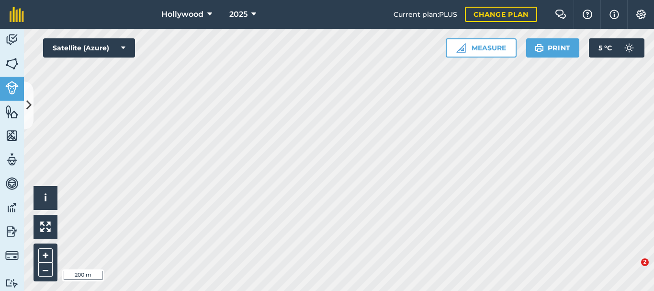
click at [32, 111] on button at bounding box center [29, 105] width 10 height 48
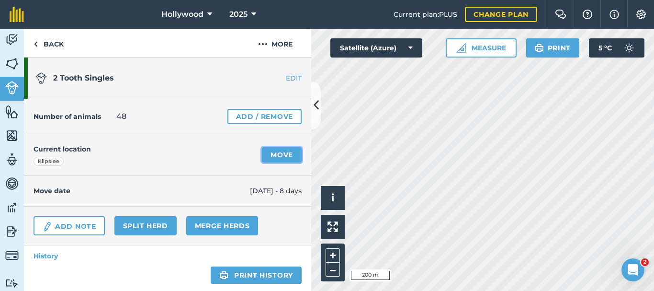
click at [279, 155] on link "Move" at bounding box center [282, 154] width 40 height 15
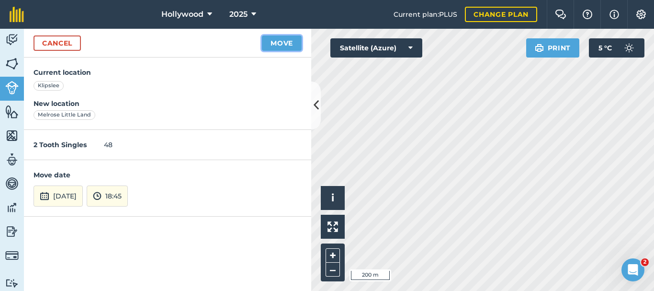
click at [286, 45] on button "Move" at bounding box center [282, 42] width 40 height 15
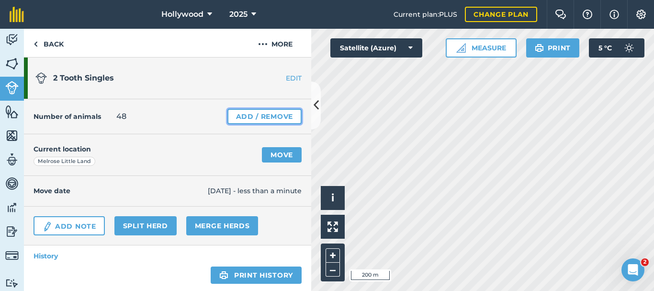
click at [273, 115] on link "Add / Remove" at bounding box center [265, 116] width 74 height 15
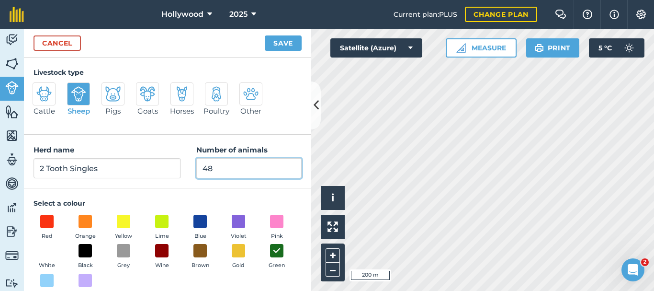
click at [224, 167] on input "48" at bounding box center [248, 168] width 105 height 20
type input "46"
click at [277, 42] on button "Save" at bounding box center [283, 42] width 37 height 15
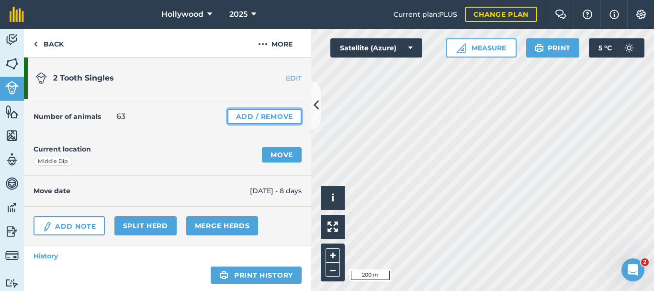
click at [264, 117] on link "Add / Remove" at bounding box center [265, 116] width 74 height 15
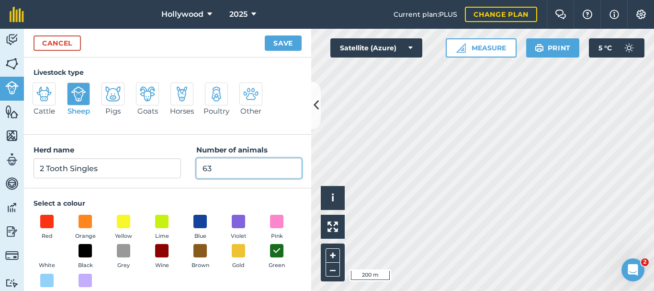
click at [221, 171] on input "63" at bounding box center [248, 168] width 105 height 20
type input "6"
type input "53"
click at [283, 42] on button "Save" at bounding box center [283, 42] width 37 height 15
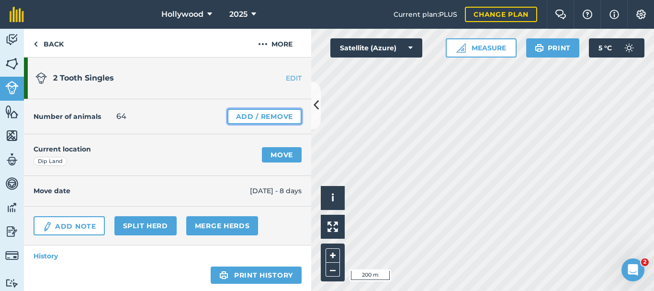
click at [278, 115] on link "Add / Remove" at bounding box center [265, 116] width 74 height 15
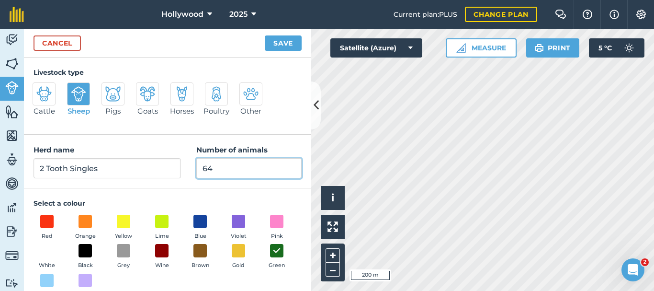
click at [258, 165] on input "64" at bounding box center [248, 168] width 105 height 20
type input "6"
type input "53"
click at [280, 41] on button "Save" at bounding box center [283, 42] width 37 height 15
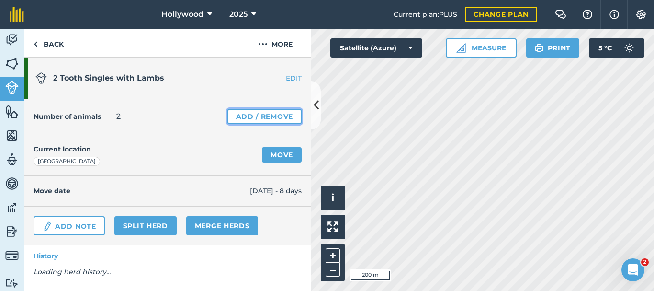
click at [277, 115] on link "Add / Remove" at bounding box center [265, 116] width 74 height 15
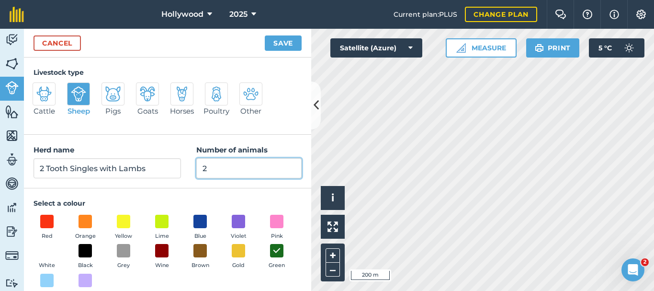
click at [250, 172] on input "2" at bounding box center [248, 168] width 105 height 20
type input "24"
click at [288, 47] on button "Save" at bounding box center [283, 42] width 37 height 15
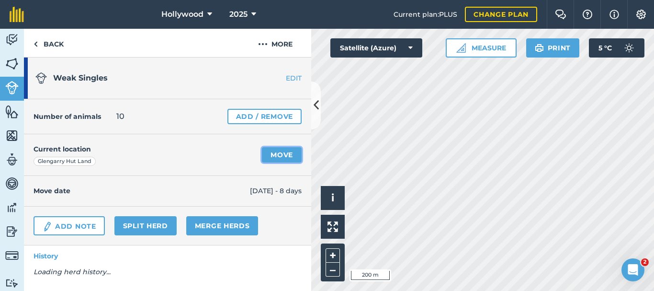
click at [293, 156] on link "Move" at bounding box center [282, 154] width 40 height 15
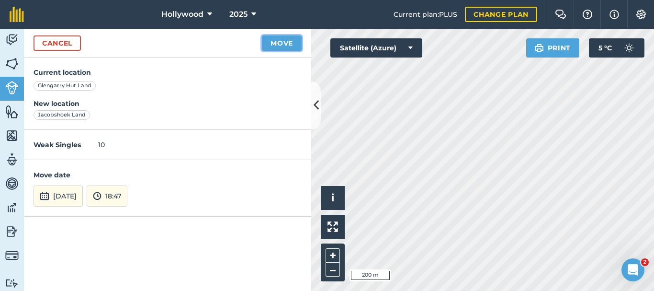
click at [287, 44] on button "Move" at bounding box center [282, 42] width 40 height 15
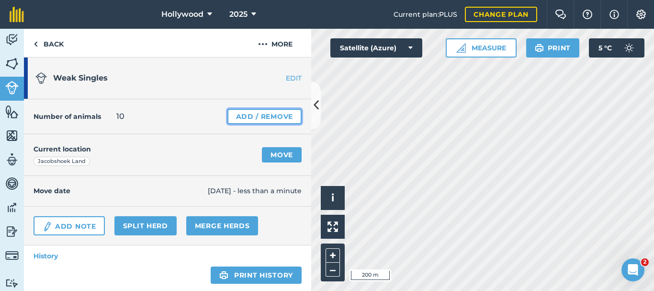
click at [261, 114] on link "Add / Remove" at bounding box center [265, 116] width 74 height 15
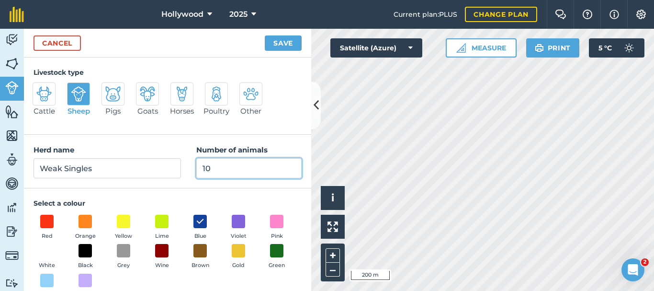
click at [214, 171] on input "10" at bounding box center [248, 168] width 105 height 20
type input "18"
click at [284, 47] on button "Save" at bounding box center [283, 42] width 37 height 15
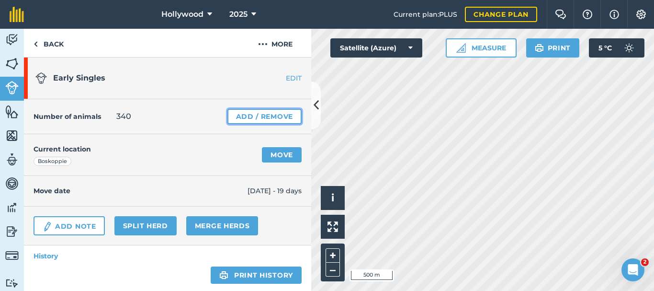
click at [275, 116] on link "Add / Remove" at bounding box center [265, 116] width 74 height 15
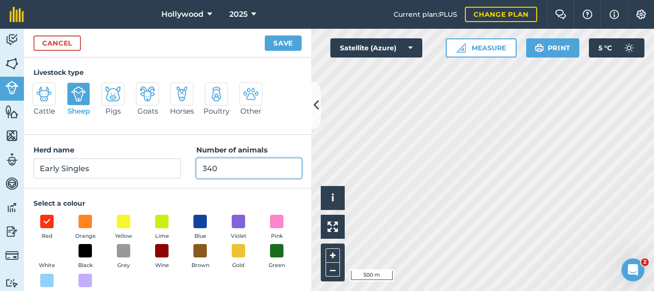
click at [221, 169] on input "340" at bounding box center [248, 168] width 105 height 20
type input "337"
click at [284, 45] on button "Save" at bounding box center [283, 42] width 37 height 15
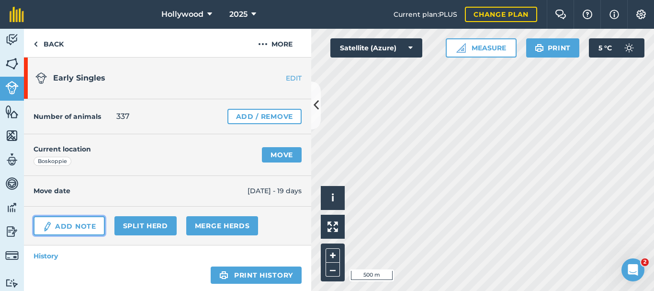
click at [88, 227] on link "Add Note" at bounding box center [69, 225] width 71 height 19
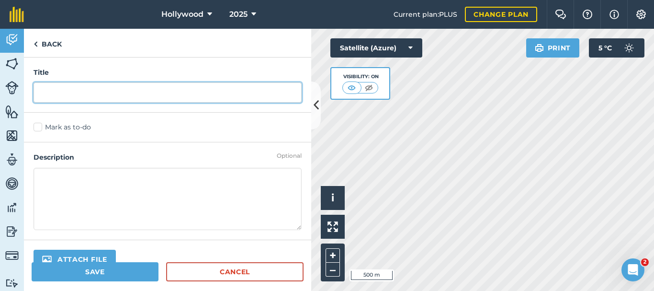
click at [113, 92] on input "text" at bounding box center [168, 92] width 268 height 20
type input "s"
type input "Salted& Counted"
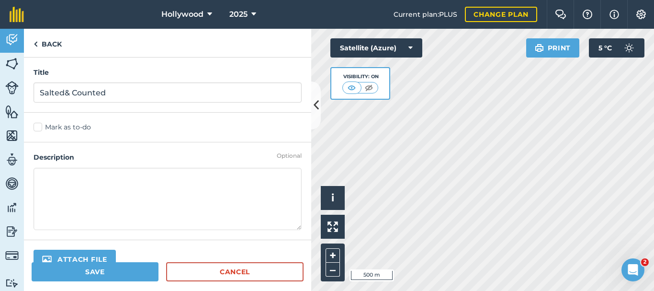
click at [82, 206] on textarea at bounding box center [168, 199] width 268 height 62
type textarea "S"
type textarea "Counted 337, 3 short and 3 weaker taken to [GEOGRAPHIC_DATA]"
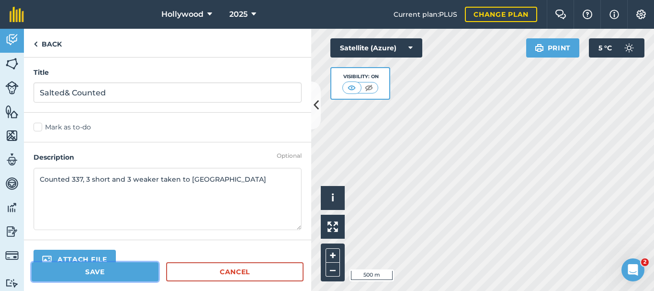
click at [101, 270] on button "Save" at bounding box center [95, 271] width 127 height 19
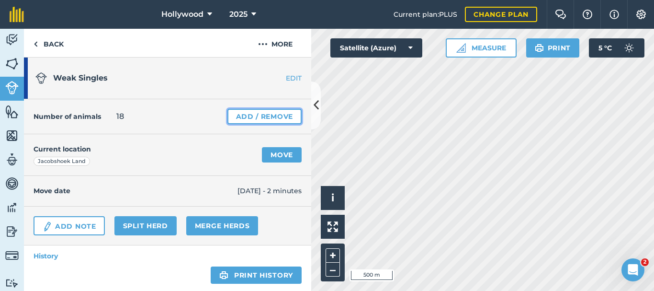
click at [277, 120] on link "Add / Remove" at bounding box center [265, 116] width 74 height 15
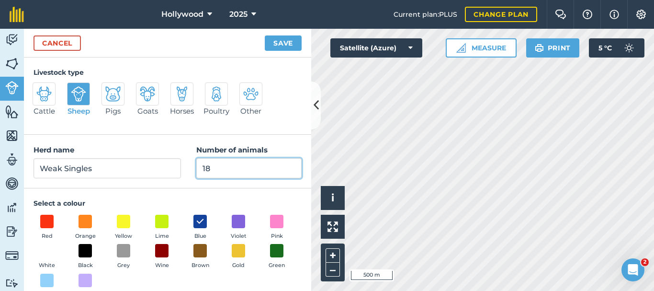
click at [251, 162] on input "18" at bounding box center [248, 168] width 105 height 20
type input "17"
click at [287, 43] on button "Save" at bounding box center [283, 42] width 37 height 15
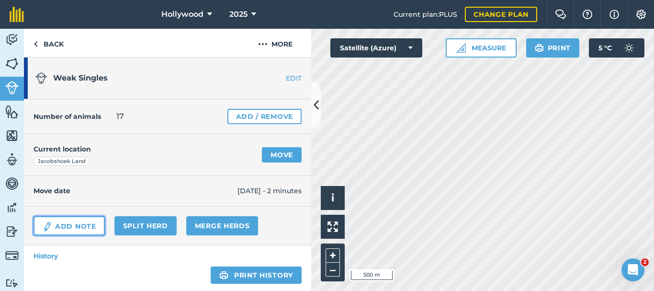
click at [83, 230] on link "Add Note" at bounding box center [69, 225] width 71 height 19
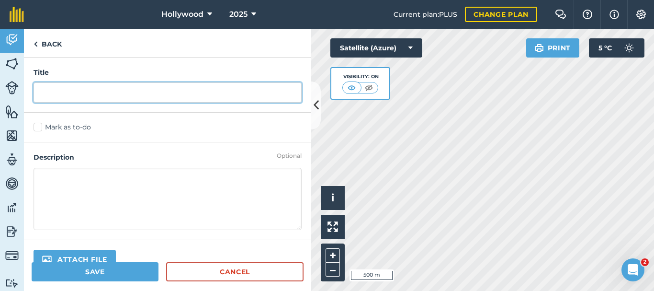
click at [112, 91] on input "text" at bounding box center [168, 92] width 268 height 20
type input "1 weak ewe dead"
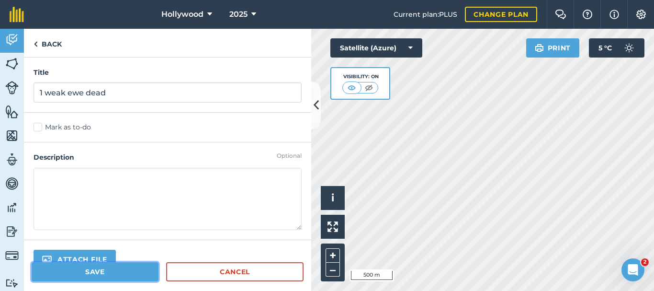
click at [119, 273] on button "Save" at bounding box center [95, 271] width 127 height 19
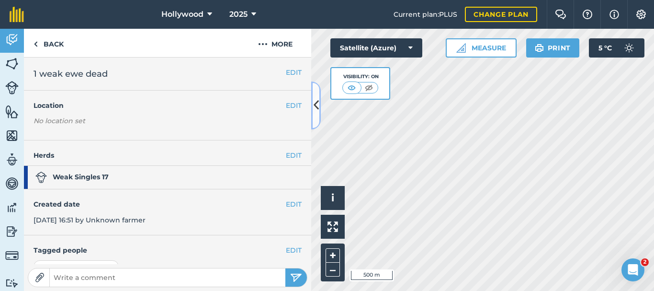
click at [314, 115] on button at bounding box center [316, 105] width 10 height 48
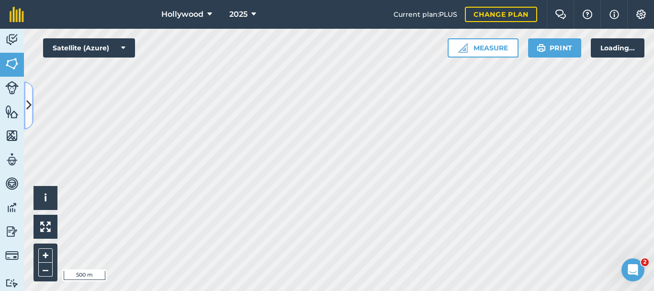
click at [29, 112] on icon at bounding box center [28, 105] width 5 height 17
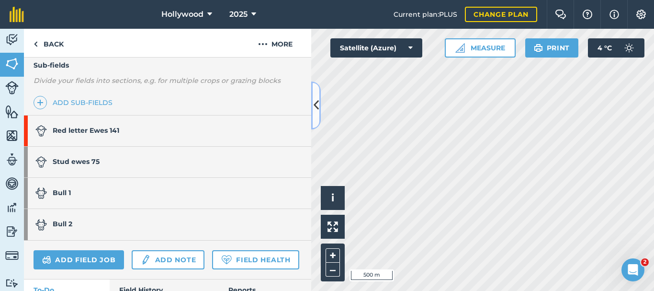
scroll to position [250, 0]
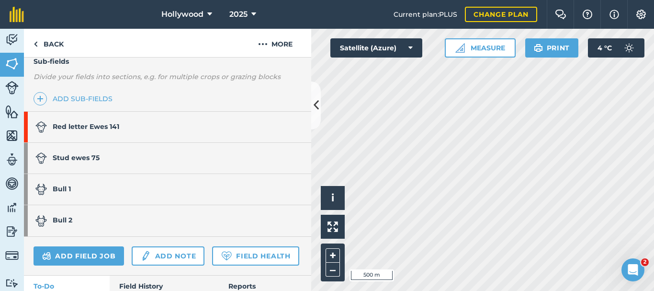
click at [253, 121] on link "Red letter Ewes 141" at bounding box center [163, 127] width 278 height 31
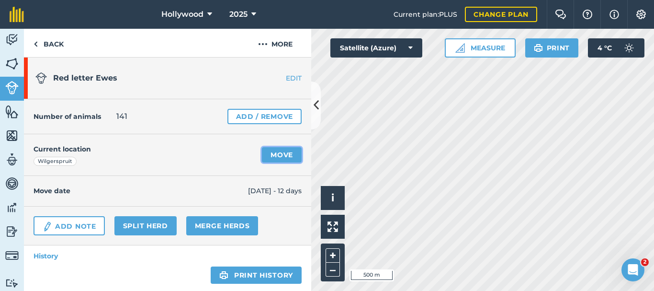
click at [284, 150] on link "Move" at bounding box center [282, 154] width 40 height 15
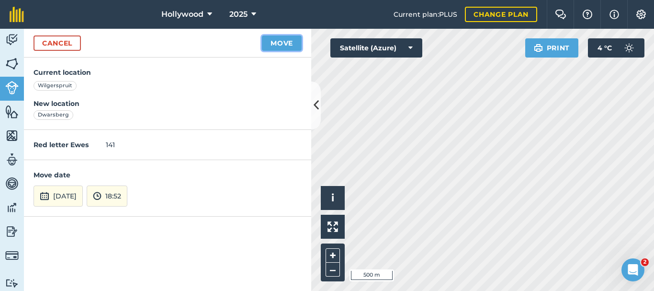
click at [274, 43] on button "Move" at bounding box center [282, 42] width 40 height 15
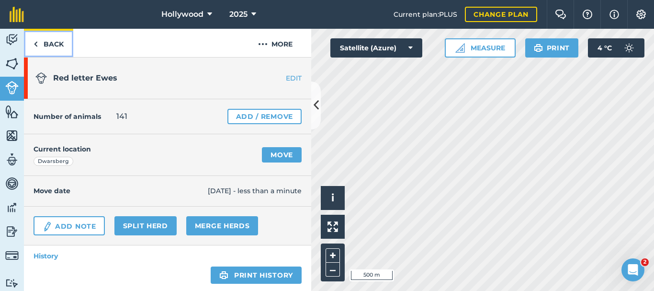
click at [41, 47] on link "Back" at bounding box center [48, 43] width 49 height 28
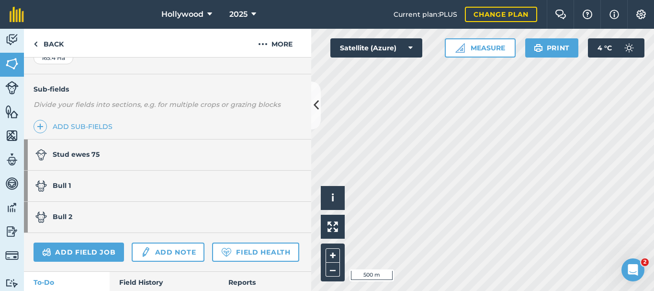
scroll to position [222, 0]
click at [136, 151] on link "Stud ewes 75" at bounding box center [163, 154] width 278 height 31
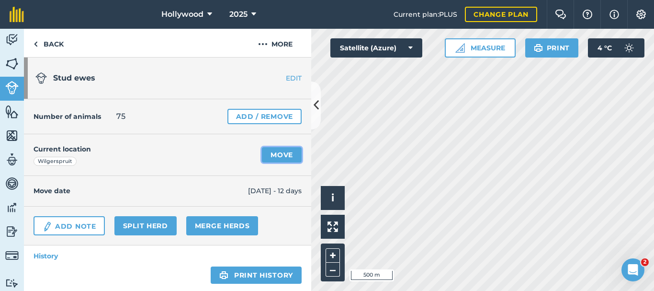
click at [283, 156] on link "Move" at bounding box center [282, 154] width 40 height 15
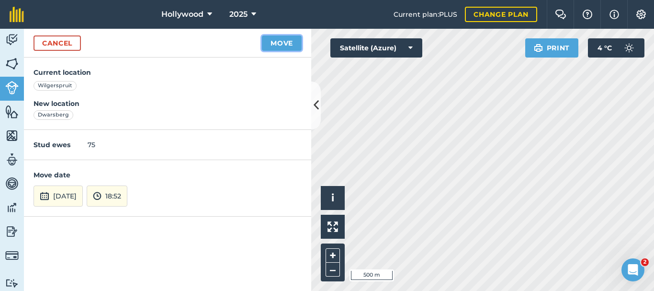
click at [284, 41] on button "Move" at bounding box center [282, 42] width 40 height 15
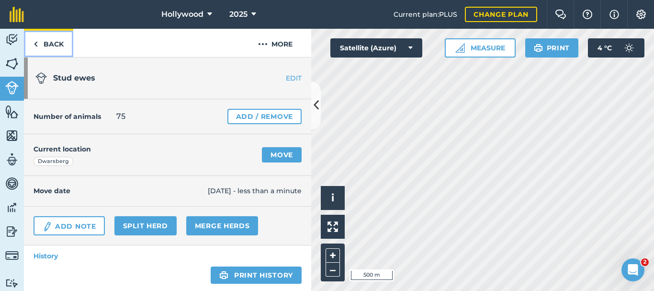
click at [54, 42] on link "Back" at bounding box center [48, 43] width 49 height 28
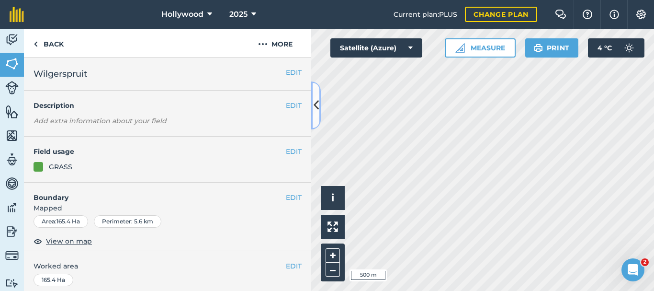
click at [318, 105] on icon at bounding box center [316, 105] width 5 height 17
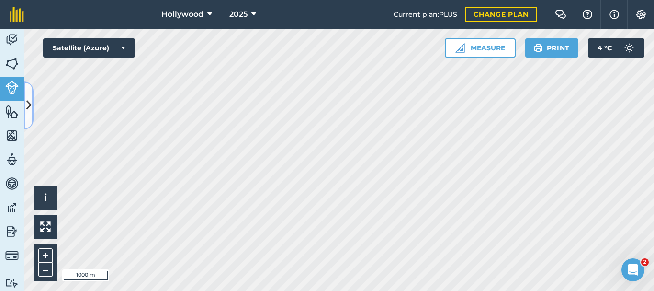
click at [31, 119] on button at bounding box center [29, 105] width 10 height 48
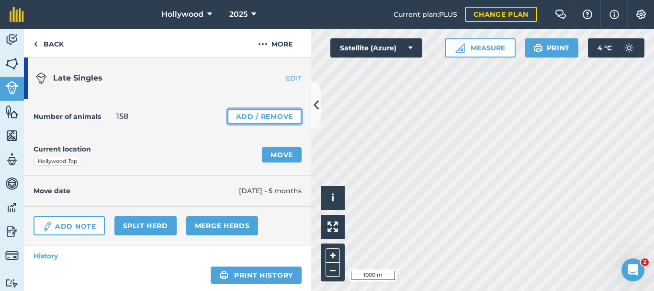
click at [245, 118] on link "Add / Remove" at bounding box center [265, 116] width 74 height 15
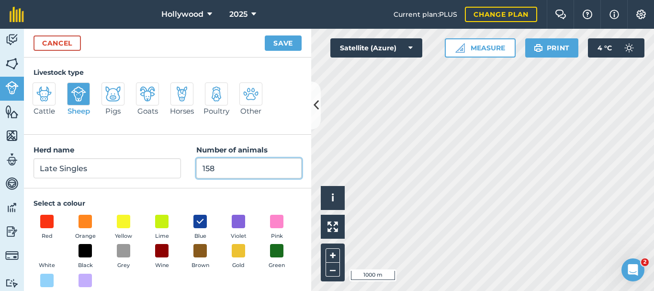
click at [225, 164] on input "158" at bounding box center [248, 168] width 105 height 20
type input "154"
click at [317, 110] on icon at bounding box center [316, 105] width 5 height 17
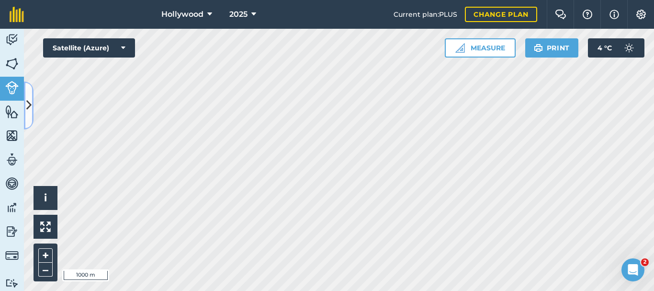
click at [27, 106] on icon at bounding box center [28, 105] width 5 height 17
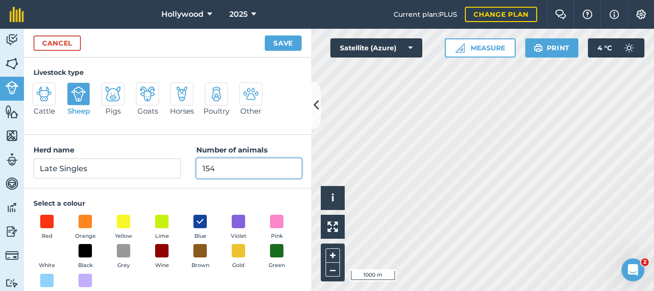
click at [218, 164] on input "154" at bounding box center [248, 168] width 105 height 20
click at [286, 41] on button "Save" at bounding box center [283, 42] width 37 height 15
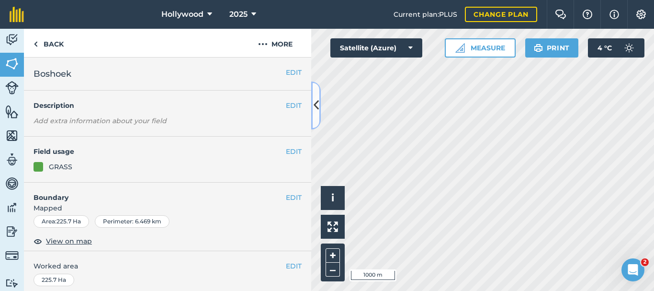
click at [314, 105] on icon at bounding box center [316, 105] width 5 height 17
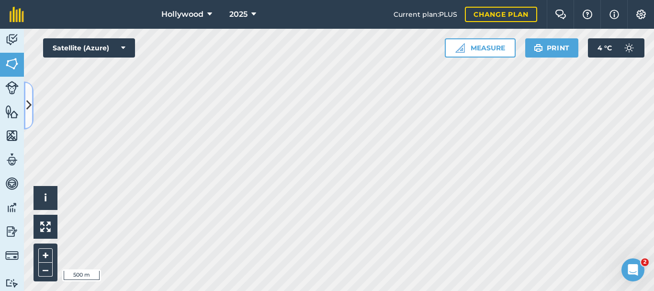
click at [27, 117] on button at bounding box center [29, 105] width 10 height 48
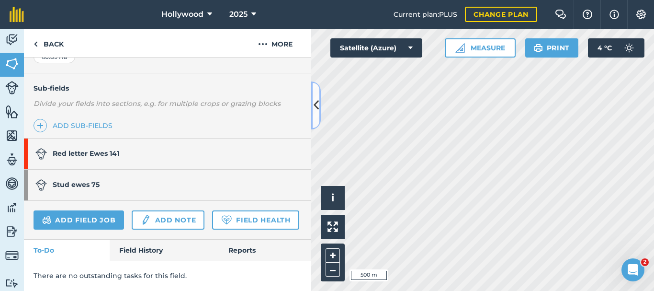
scroll to position [250, 0]
click at [132, 170] on link "Stud ewes 75" at bounding box center [163, 185] width 278 height 31
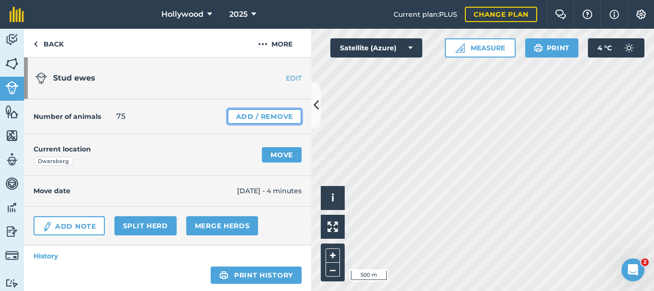
click at [275, 120] on link "Add / Remove" at bounding box center [265, 116] width 74 height 15
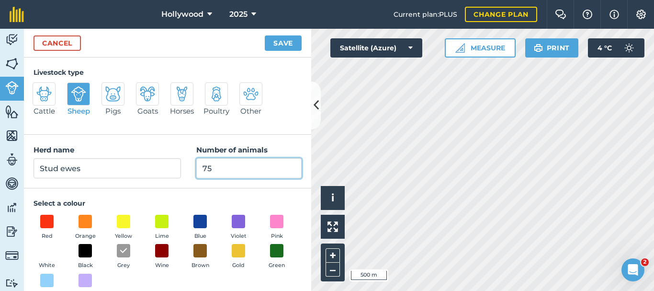
click at [219, 171] on input "75" at bounding box center [248, 168] width 105 height 20
type input "74"
click at [283, 40] on button "Save" at bounding box center [283, 42] width 37 height 15
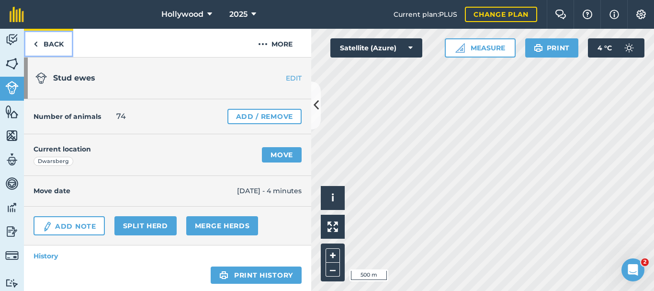
click at [47, 46] on link "Back" at bounding box center [48, 43] width 49 height 28
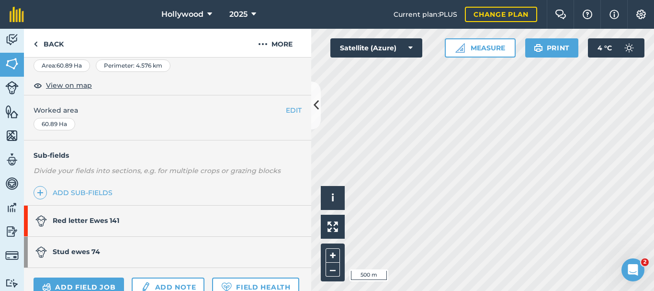
scroll to position [159, 0]
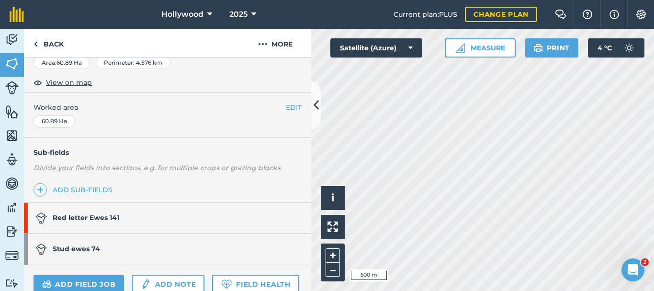
click at [111, 252] on link "Stud ewes 74" at bounding box center [163, 249] width 278 height 31
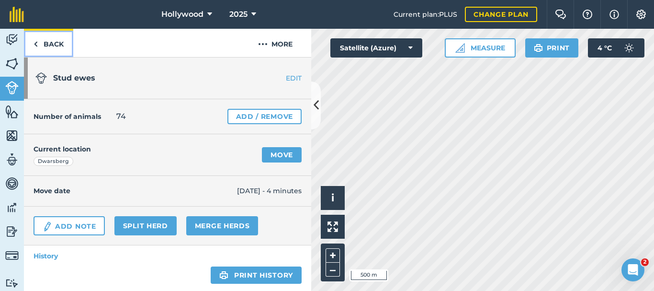
click at [56, 43] on link "Back" at bounding box center [48, 43] width 49 height 28
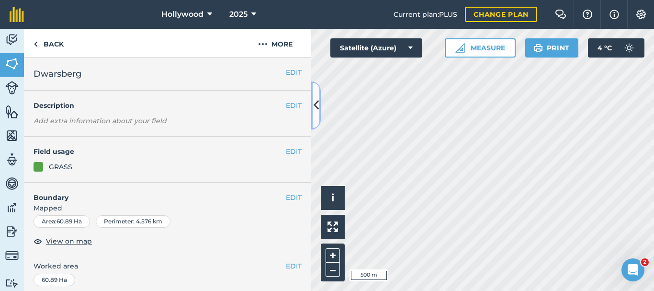
click at [317, 110] on icon at bounding box center [316, 105] width 5 height 17
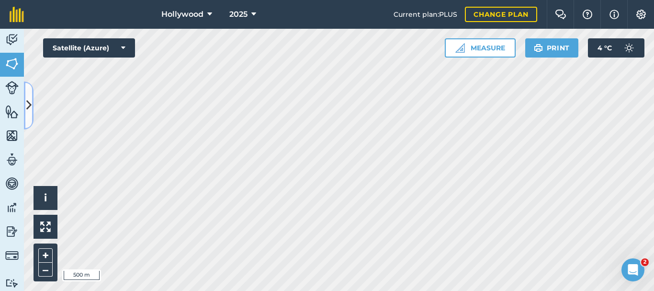
click at [30, 111] on icon at bounding box center [28, 105] width 5 height 17
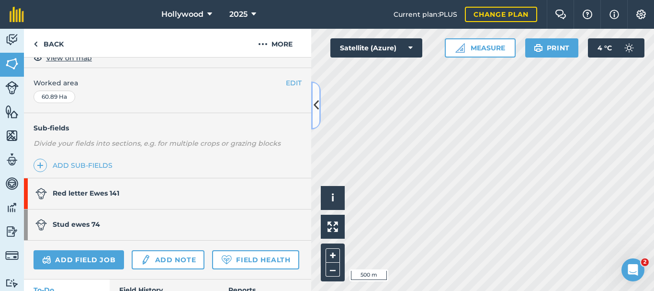
scroll to position [184, 0]
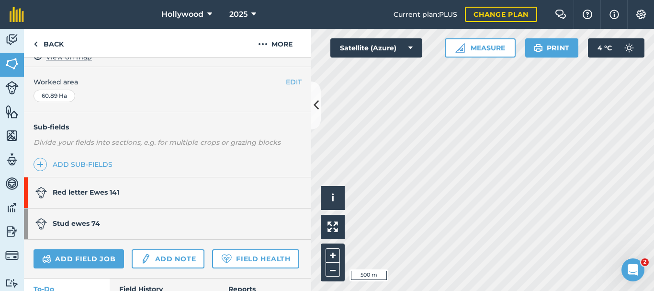
click at [81, 190] on strong "Red letter Ewes 141" at bounding box center [86, 192] width 67 height 9
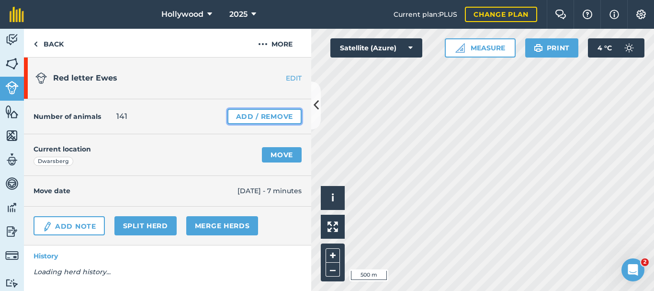
click at [276, 114] on link "Add / Remove" at bounding box center [265, 116] width 74 height 15
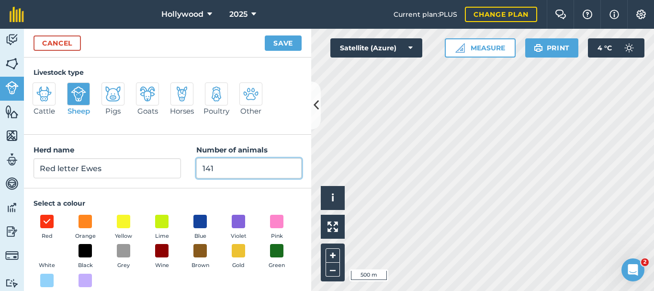
click at [222, 172] on input "141" at bounding box center [248, 168] width 105 height 20
type input "140"
click at [286, 42] on button "Save" at bounding box center [283, 42] width 37 height 15
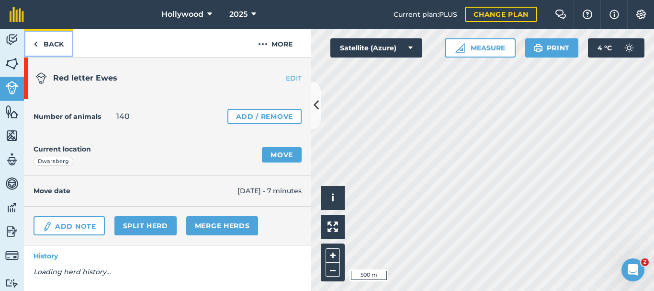
click at [52, 43] on link "Back" at bounding box center [48, 43] width 49 height 28
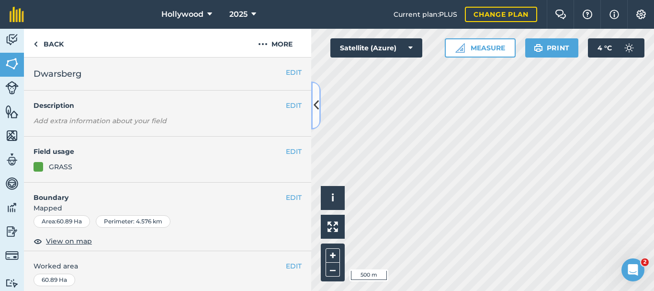
click at [314, 108] on icon at bounding box center [316, 105] width 5 height 17
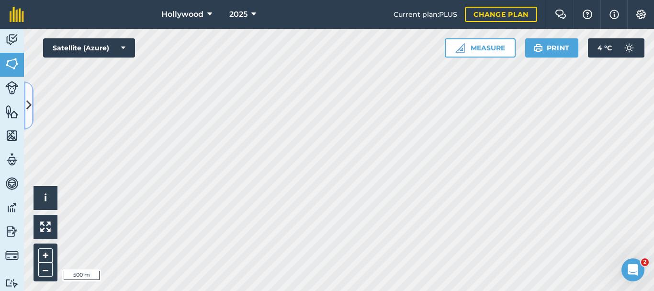
click at [30, 111] on icon at bounding box center [28, 105] width 5 height 17
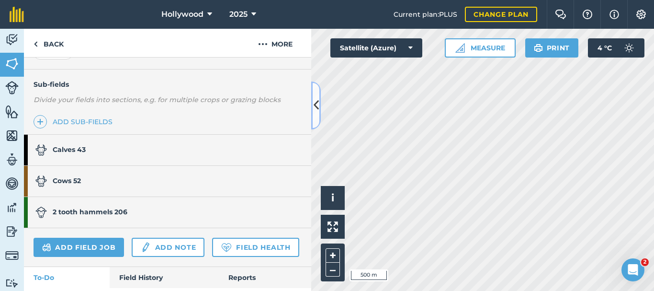
scroll to position [229, 0]
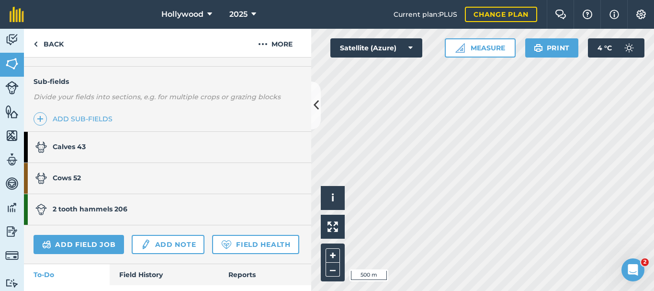
click at [138, 207] on link "2 tooth hammels 206" at bounding box center [163, 209] width 278 height 31
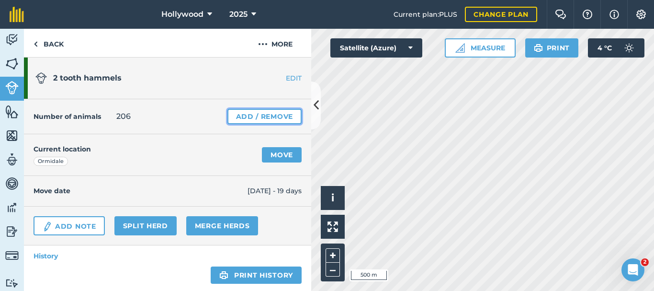
click at [275, 117] on link "Add / Remove" at bounding box center [265, 116] width 74 height 15
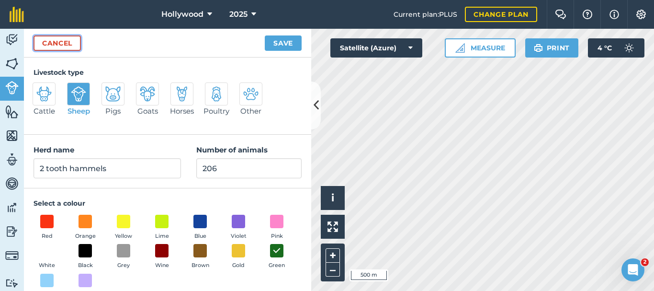
click at [68, 43] on link "Cancel" at bounding box center [57, 42] width 47 height 15
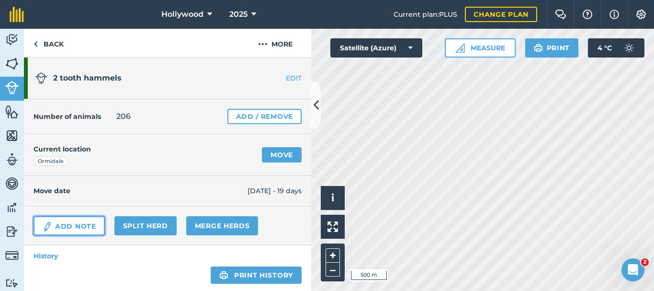
click at [80, 226] on link "Add Note" at bounding box center [69, 225] width 71 height 19
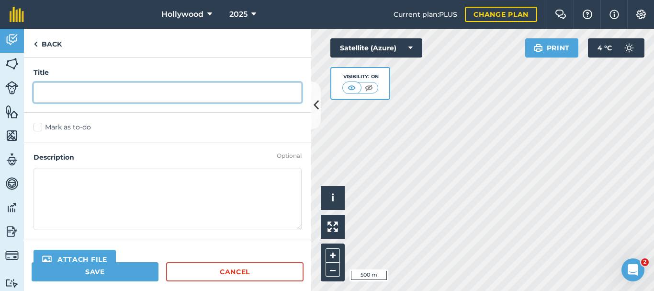
click at [90, 96] on input "text" at bounding box center [168, 92] width 268 height 20
type input "c"
click at [106, 94] on input "Counted GraMPS 196" at bounding box center [168, 92] width 268 height 20
click at [128, 94] on input "Counted Gramps 196" at bounding box center [168, 92] width 268 height 20
type input "Counted Gramps 196"
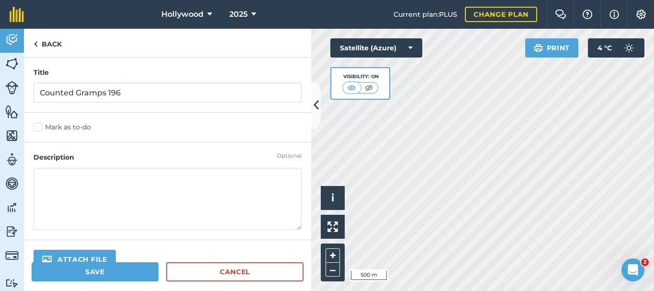
click at [96, 169] on textarea at bounding box center [168, 199] width 268 height 62
type textarea "9 in [GEOGRAPHIC_DATA], 1 short"
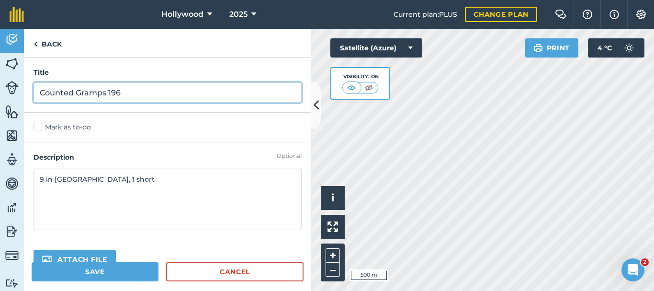
click at [133, 98] on input "Counted Gramps 196" at bounding box center [168, 92] width 268 height 20
type input "Counted Gramps 196 & salt"
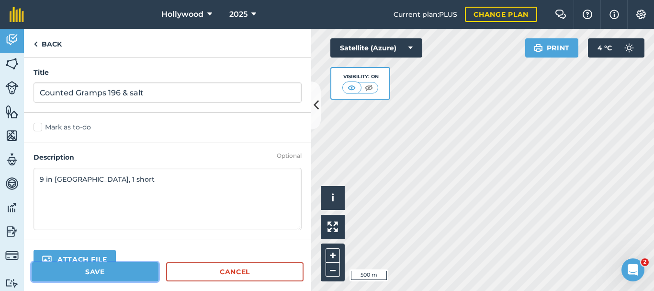
click at [99, 273] on button "Save" at bounding box center [95, 271] width 127 height 19
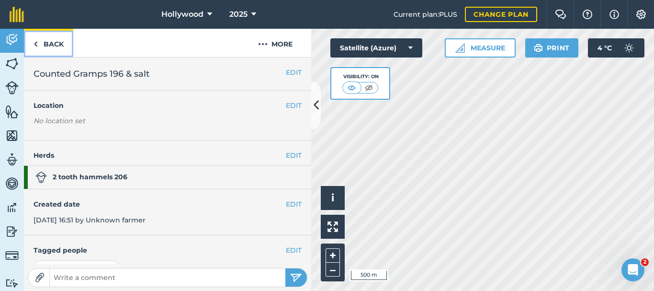
click at [58, 46] on link "Back" at bounding box center [48, 43] width 49 height 28
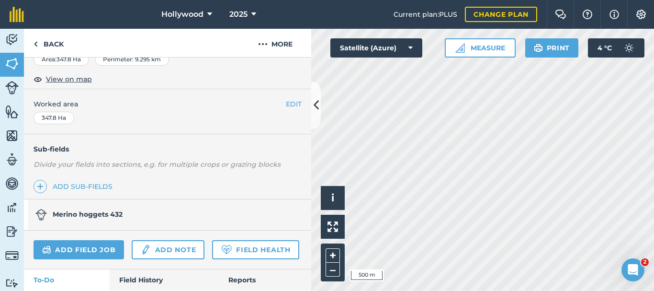
scroll to position [162, 0]
click at [203, 215] on link "Merino hoggets 432" at bounding box center [163, 214] width 278 height 31
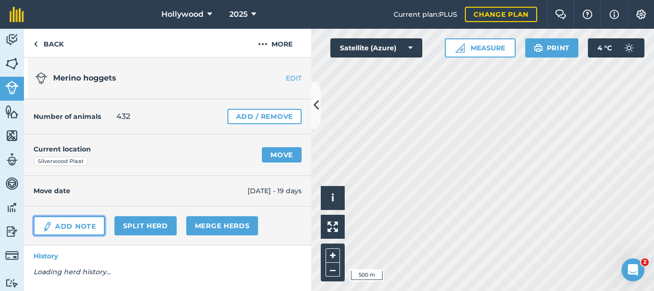
click at [84, 228] on link "Add Note" at bounding box center [69, 225] width 71 height 19
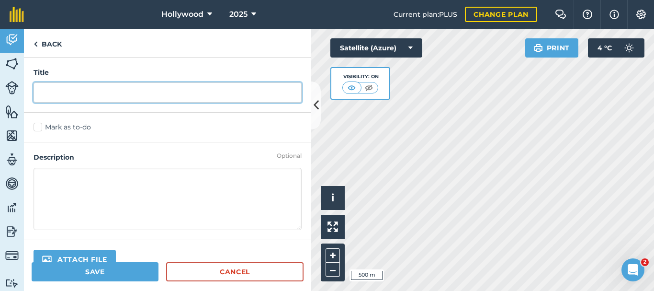
click at [125, 95] on input "text" at bounding box center [168, 92] width 268 height 20
type input "Counted Gramps 426"
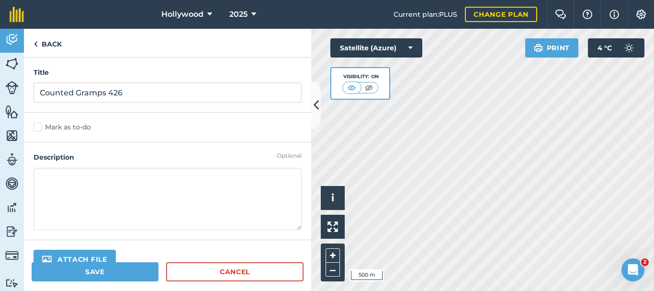
click at [114, 180] on textarea at bounding box center [168, 199] width 268 height 62
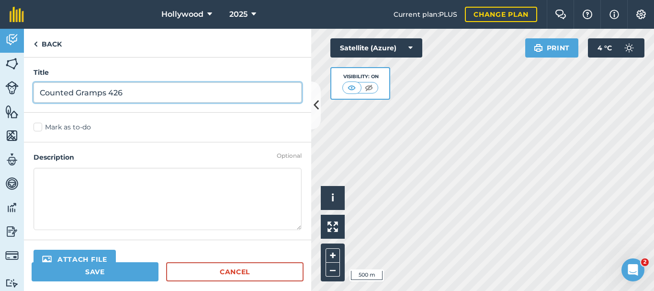
click at [151, 97] on input "Counted Gramps 426" at bounding box center [168, 92] width 268 height 20
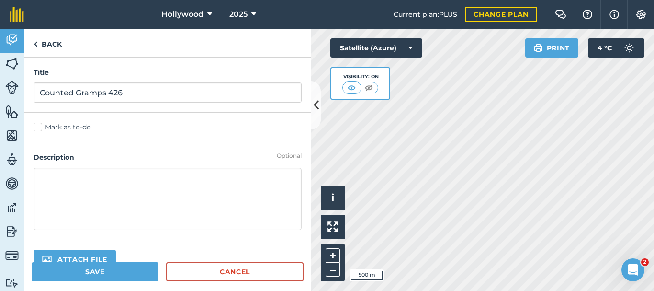
click at [85, 190] on textarea at bounding box center [168, 199] width 268 height 62
type textarea "1"
type textarea "@"
type textarea "2 dead found dad, [DEMOGRAPHIC_DATA] short, 3 of which Skynsklip"
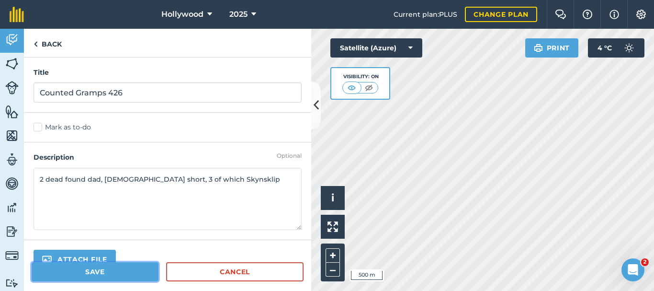
click at [123, 267] on button "Save" at bounding box center [95, 271] width 127 height 19
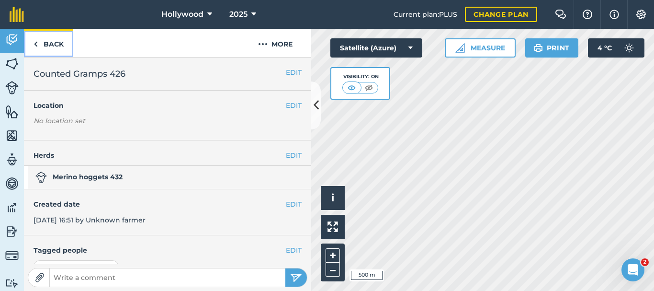
click at [57, 46] on link "Back" at bounding box center [48, 43] width 49 height 28
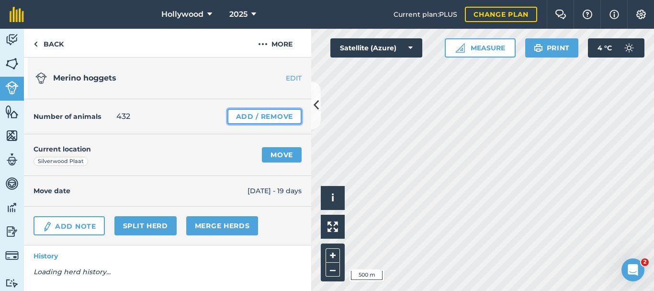
click at [250, 119] on link "Add / Remove" at bounding box center [265, 116] width 74 height 15
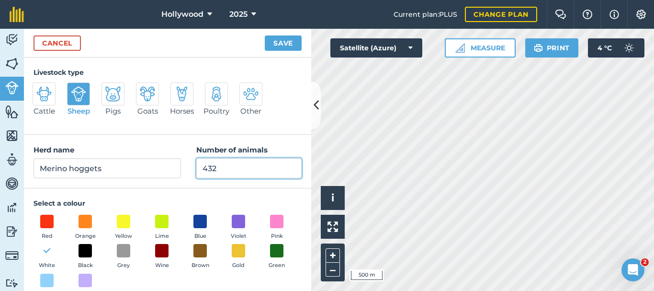
click at [235, 173] on input "432" at bounding box center [248, 168] width 105 height 20
type input "4"
type input "523"
click at [284, 44] on button "Save" at bounding box center [283, 42] width 37 height 15
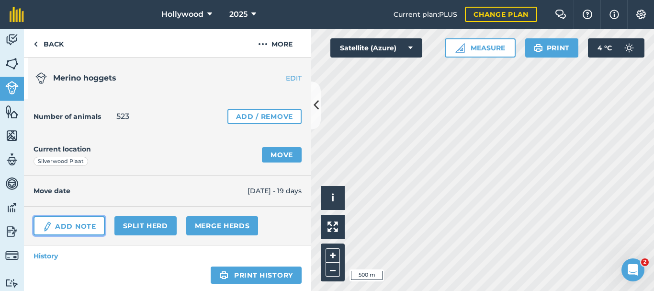
click at [75, 231] on link "Add Note" at bounding box center [69, 225] width 71 height 19
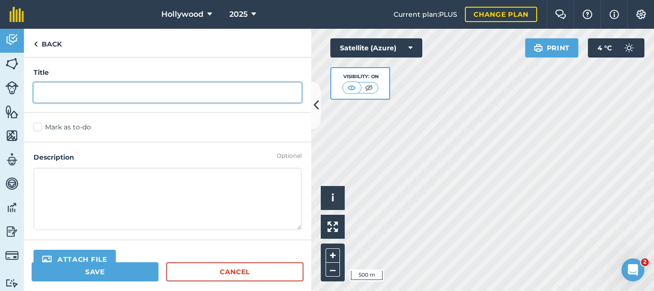
click at [109, 99] on input "text" at bounding box center [168, 92] width 268 height 20
type input "g"
type input "G"
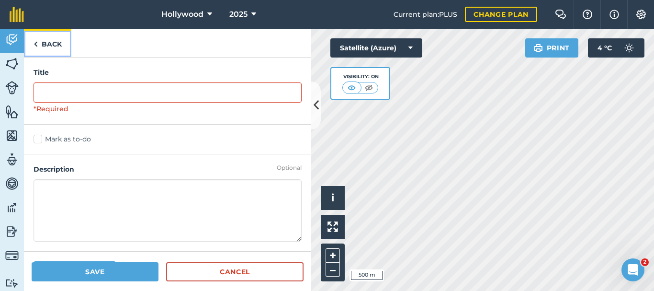
click at [44, 44] on link "Back" at bounding box center [47, 43] width 47 height 28
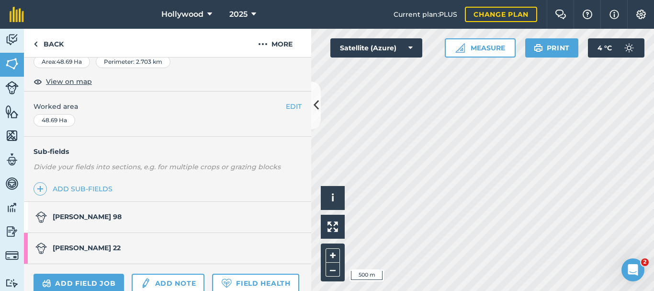
scroll to position [160, 0]
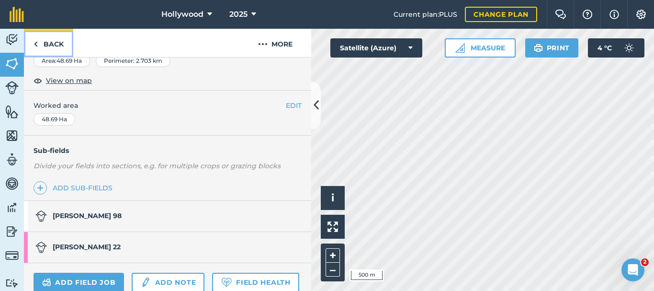
click at [57, 42] on link "Back" at bounding box center [48, 43] width 49 height 28
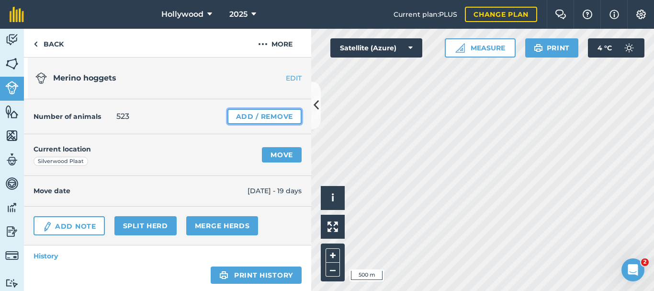
click at [261, 117] on link "Add / Remove" at bounding box center [265, 116] width 74 height 15
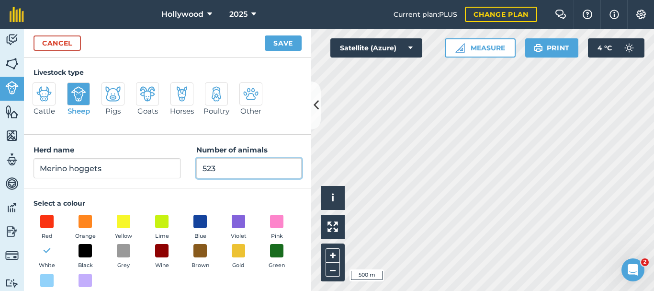
click at [231, 166] on input "523" at bounding box center [248, 168] width 105 height 20
type input "5"
type input "430"
click at [287, 43] on button "Save" at bounding box center [283, 42] width 37 height 15
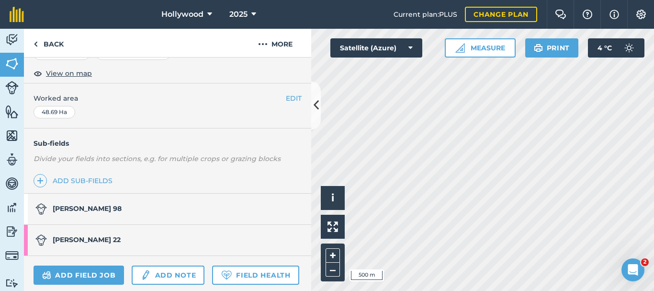
scroll to position [168, 0]
click at [134, 206] on link "Merino Lambs 98" at bounding box center [163, 208] width 278 height 31
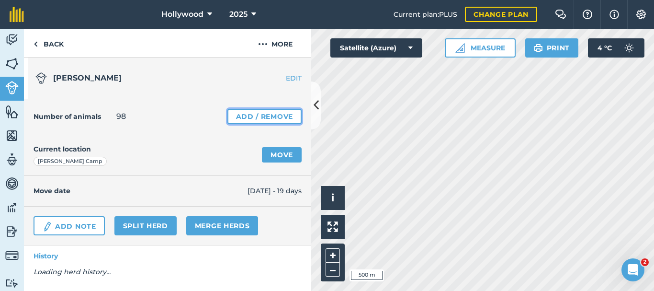
click at [267, 111] on link "Add / Remove" at bounding box center [265, 116] width 74 height 15
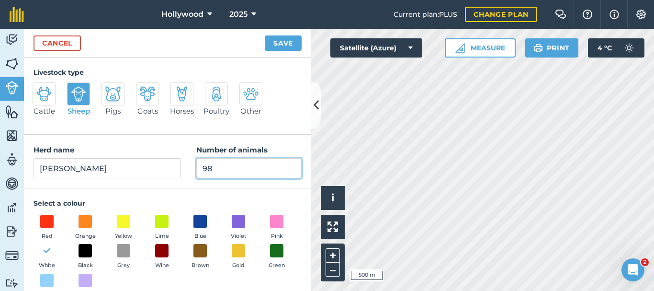
click at [251, 174] on input "98" at bounding box center [248, 168] width 105 height 20
type input "9"
type input "5"
click at [291, 43] on button "Save" at bounding box center [283, 42] width 37 height 15
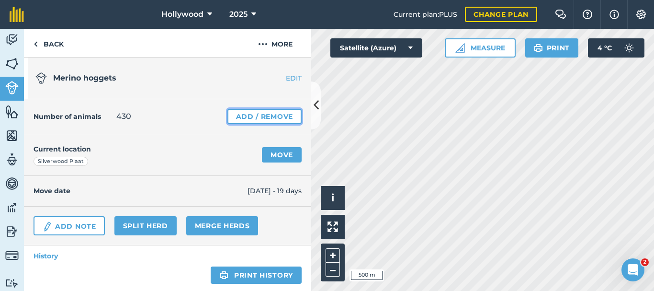
click at [257, 120] on link "Add / Remove" at bounding box center [265, 116] width 74 height 15
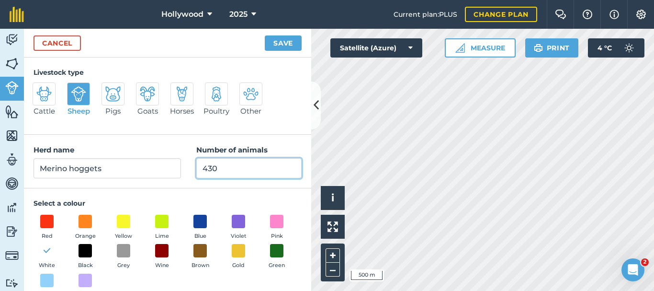
click at [223, 167] on input "430" at bounding box center [248, 168] width 105 height 20
type input "4"
type input "523"
click at [278, 46] on button "Save" at bounding box center [283, 42] width 37 height 15
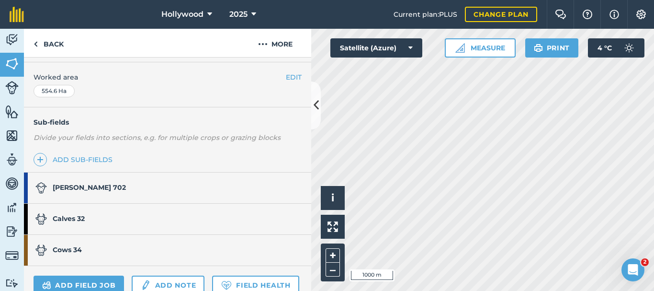
scroll to position [189, 0]
click at [91, 192] on div "[PERSON_NAME] 702" at bounding box center [80, 187] width 91 height 31
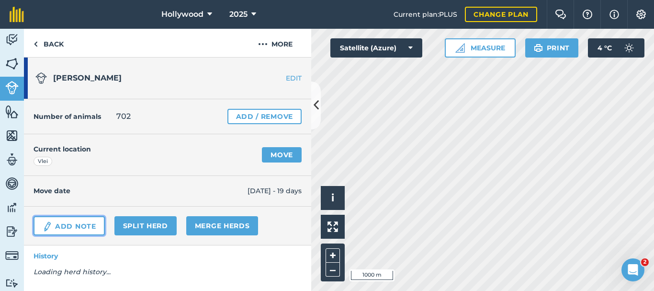
click at [65, 228] on link "Add Note" at bounding box center [69, 225] width 71 height 19
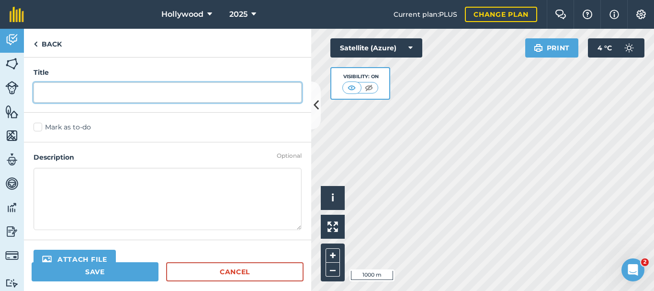
click at [97, 91] on input "text" at bounding box center [168, 92] width 268 height 20
type input "Counted Dad 701 & salted"
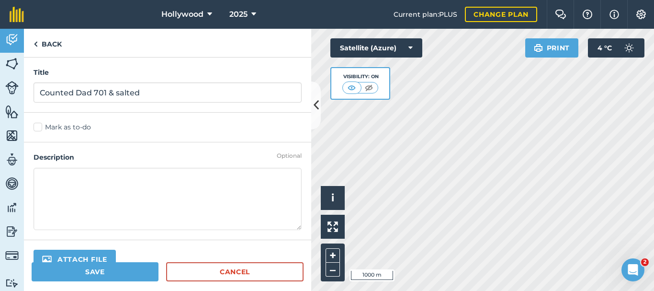
click at [83, 193] on textarea at bounding box center [168, 199] width 268 height 62
type textarea "1 Short"
click at [108, 274] on button "Save" at bounding box center [95, 271] width 127 height 19
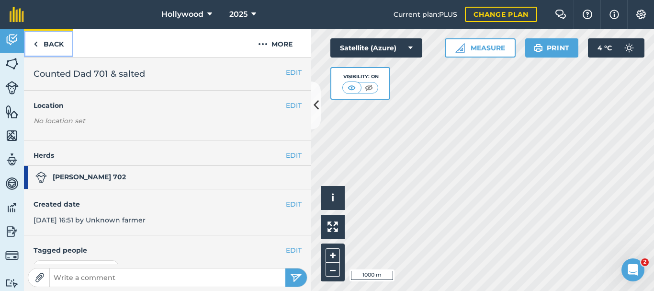
click at [58, 43] on link "Back" at bounding box center [48, 43] width 49 height 28
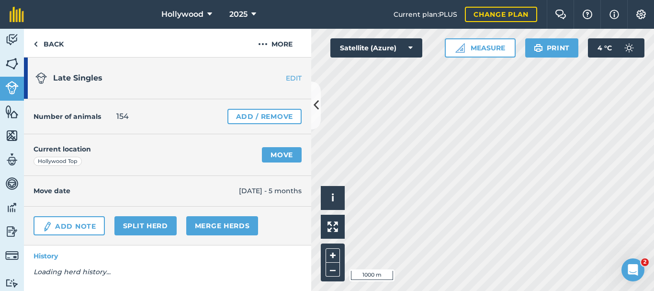
click at [259, 168] on div "Activity Fields Livestock Features Maps Team Vehicles Data Reporting Billing Tu…" at bounding box center [327, 160] width 654 height 262
click at [283, 153] on link "Move" at bounding box center [282, 154] width 40 height 15
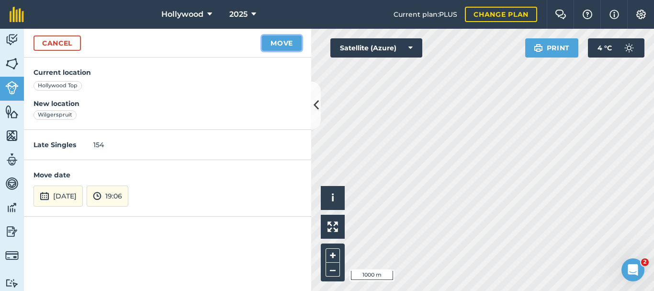
click at [281, 41] on button "Move" at bounding box center [282, 42] width 40 height 15
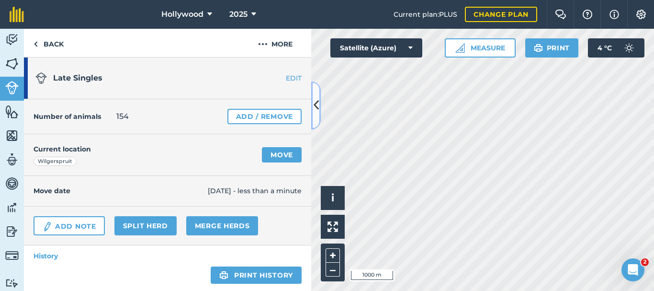
click at [314, 109] on icon at bounding box center [316, 105] width 5 height 17
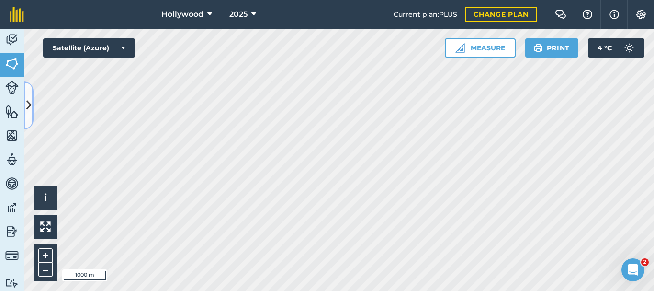
click at [31, 109] on icon at bounding box center [28, 105] width 5 height 17
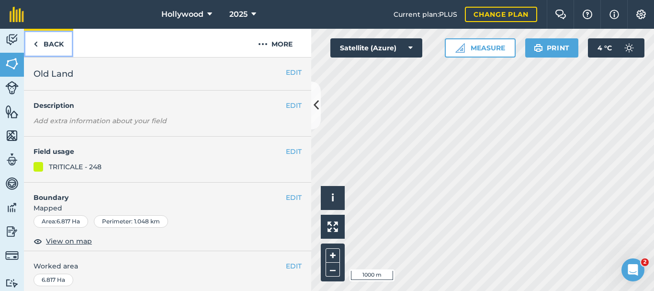
click at [44, 44] on link "Back" at bounding box center [48, 43] width 49 height 28
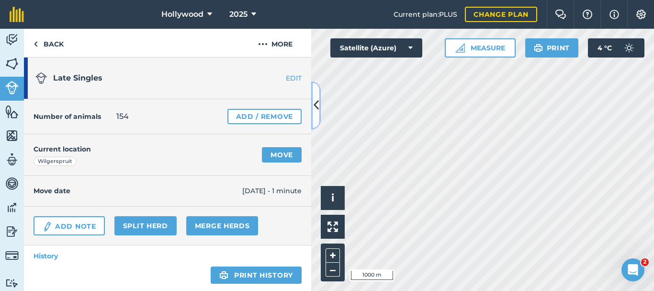
click at [316, 102] on icon at bounding box center [316, 105] width 5 height 17
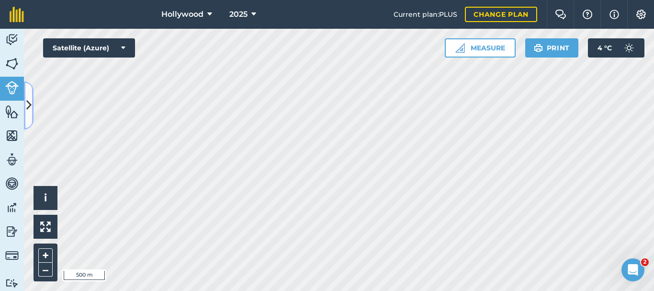
click at [30, 101] on icon at bounding box center [28, 105] width 5 height 17
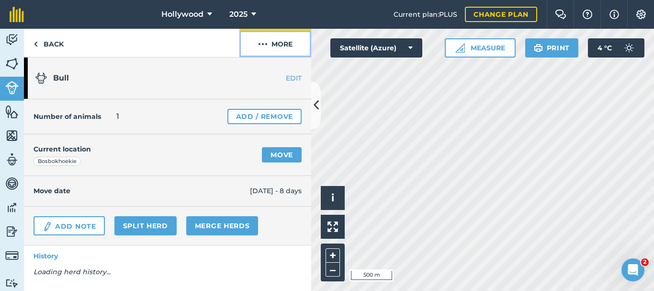
click at [289, 49] on button "More" at bounding box center [275, 43] width 72 height 28
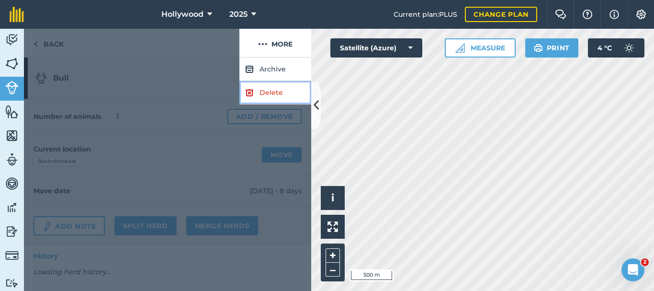
click at [281, 91] on link "Delete" at bounding box center [275, 92] width 72 height 23
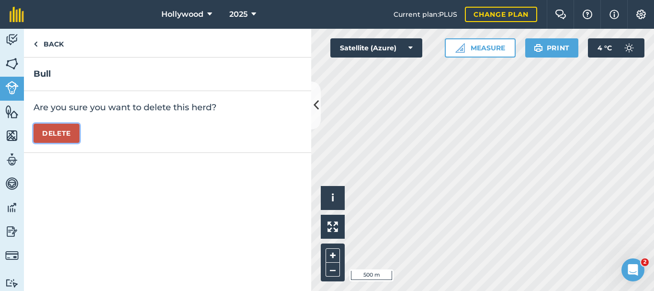
click at [67, 133] on button "Delete" at bounding box center [57, 133] width 46 height 19
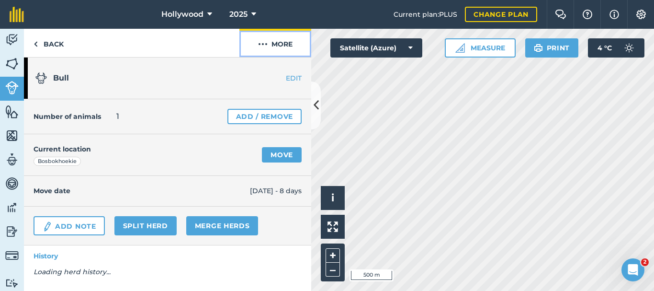
click at [286, 43] on button "More" at bounding box center [275, 43] width 72 height 28
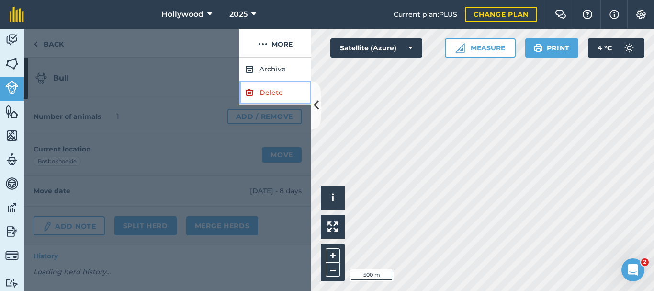
click at [270, 89] on link "Delete" at bounding box center [275, 92] width 72 height 23
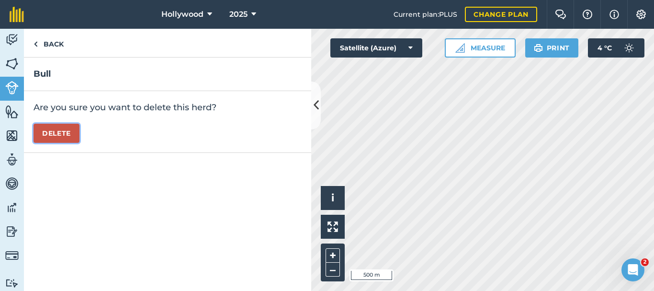
click at [57, 130] on button "Delete" at bounding box center [57, 133] width 46 height 19
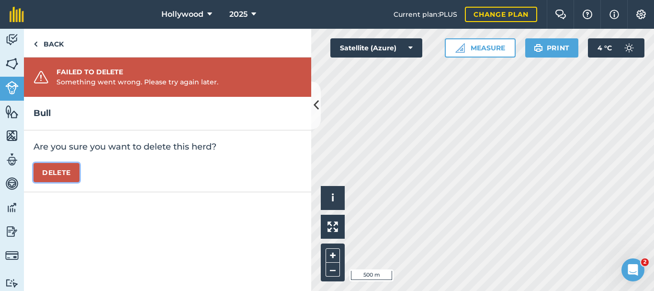
click at [51, 172] on button "Delete" at bounding box center [57, 172] width 46 height 19
click at [319, 101] on icon at bounding box center [316, 105] width 5 height 17
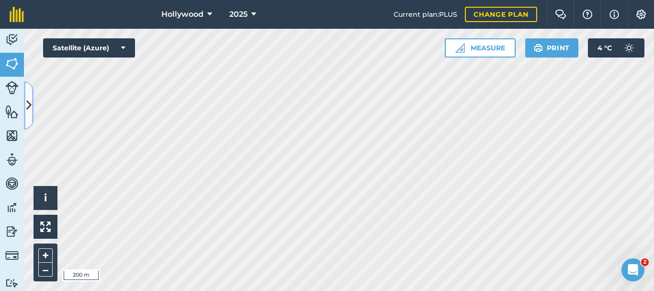
click at [32, 117] on button at bounding box center [29, 105] width 10 height 48
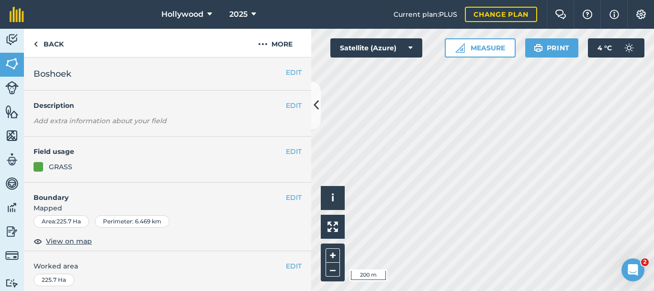
click at [75, 145] on div "EDIT Field usage GRASS" at bounding box center [167, 160] width 287 height 46
click at [315, 114] on icon at bounding box center [316, 105] width 5 height 17
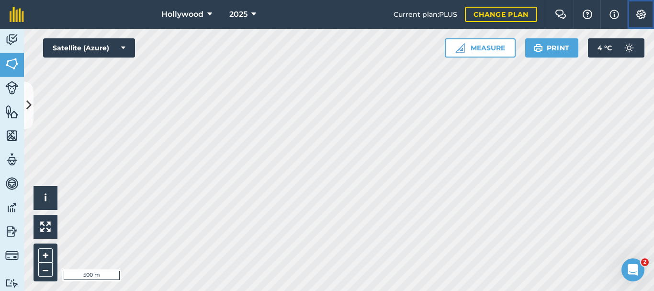
click at [638, 12] on img at bounding box center [641, 15] width 11 height 10
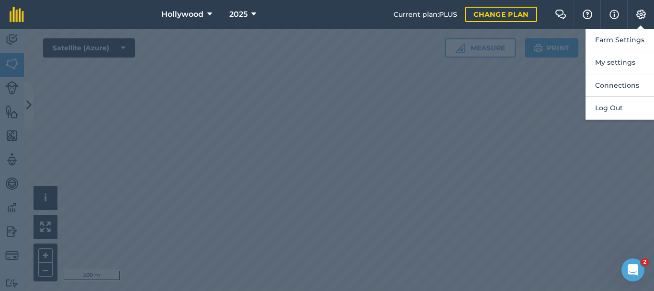
click at [461, 152] on div at bounding box center [327, 160] width 654 height 262
